Goal: Use online tool/utility

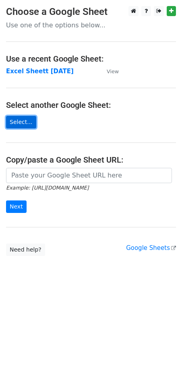
click at [23, 123] on link "Select..." at bounding box center [21, 122] width 30 height 12
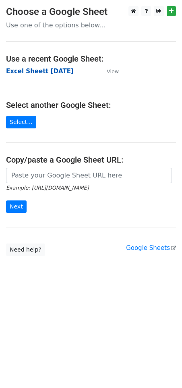
click at [49, 74] on strong "Excel Sheett 6-8-25" at bounding box center [40, 71] width 68 height 7
click at [50, 72] on strong "Excel Sheett 6-8-25" at bounding box center [40, 71] width 68 height 7
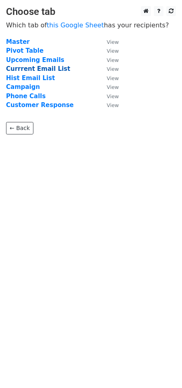
click at [31, 67] on strong "Currrent Email List" at bounding box center [38, 68] width 64 height 7
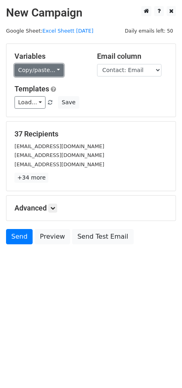
click at [54, 67] on link "Copy/paste..." at bounding box center [38, 70] width 49 height 12
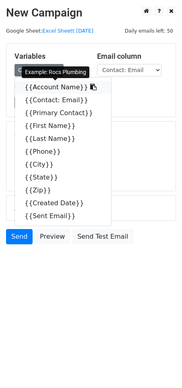
click at [60, 86] on link "{{Account Name}}" at bounding box center [63, 87] width 96 height 13
